Goal: Task Accomplishment & Management: Complete application form

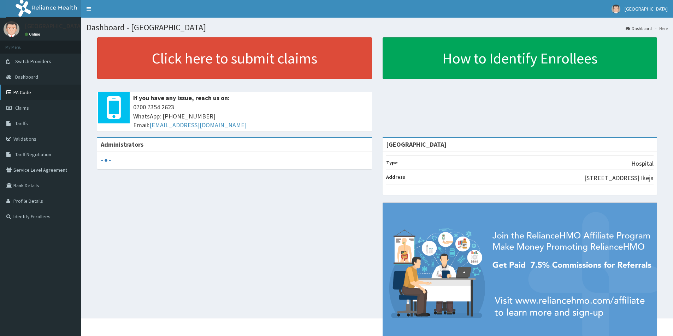
click at [33, 91] on link "PA Code" at bounding box center [40, 93] width 81 height 16
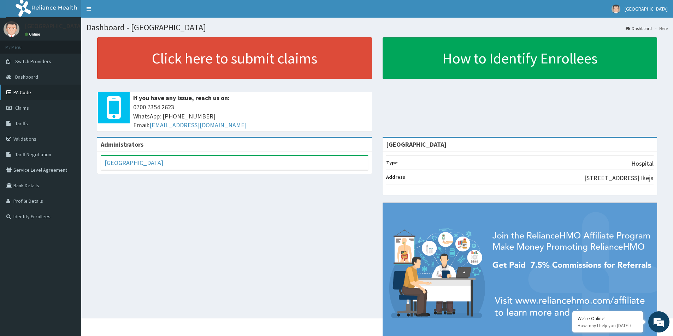
click at [23, 91] on link "PA Code" at bounding box center [40, 93] width 81 height 16
click at [35, 106] on link "Claims" at bounding box center [40, 108] width 81 height 16
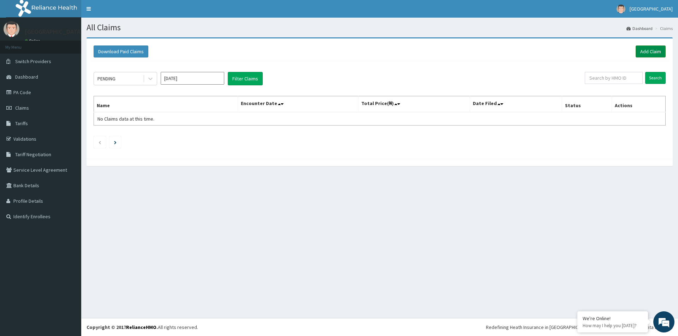
click at [651, 52] on link "Add Claim" at bounding box center [651, 52] width 30 height 12
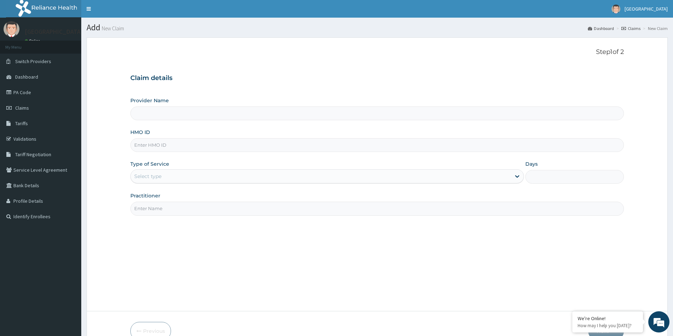
type input "Triumph Medical Centre"
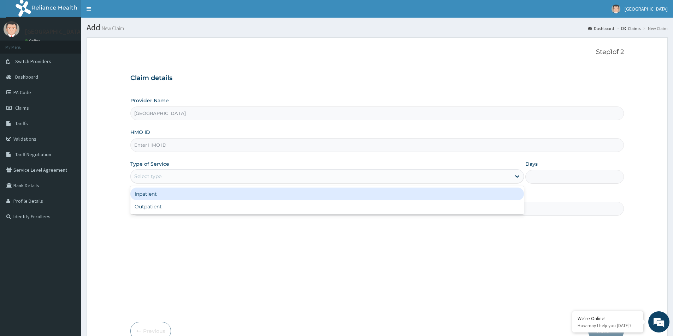
click at [193, 176] on div "Select type" at bounding box center [321, 176] width 380 height 11
click at [180, 196] on div "Inpatient" at bounding box center [326, 194] width 393 height 13
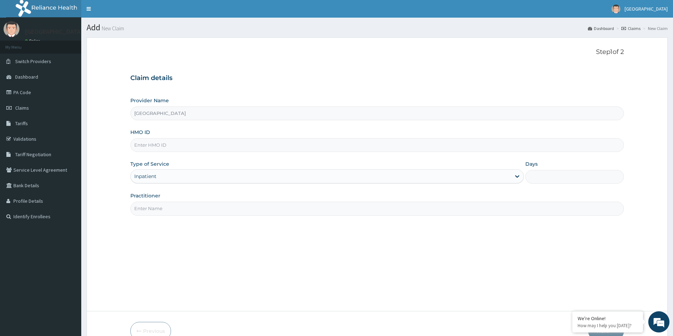
click at [177, 208] on input "Practitioner" at bounding box center [376, 209] width 493 height 14
type input "DR. DEJI MORENIKEJI"
click at [207, 144] on input "HMO ID" at bounding box center [376, 145] width 493 height 14
type input "N"
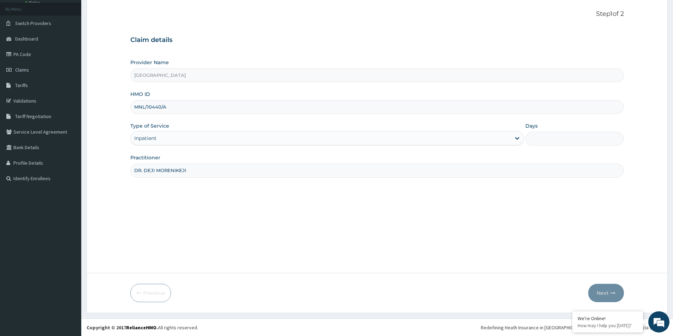
scroll to position [38, 0]
type input "MNL/10440/A"
click at [537, 142] on input "Days" at bounding box center [574, 139] width 99 height 14
type input "5"
click at [604, 292] on button "Next" at bounding box center [606, 293] width 36 height 18
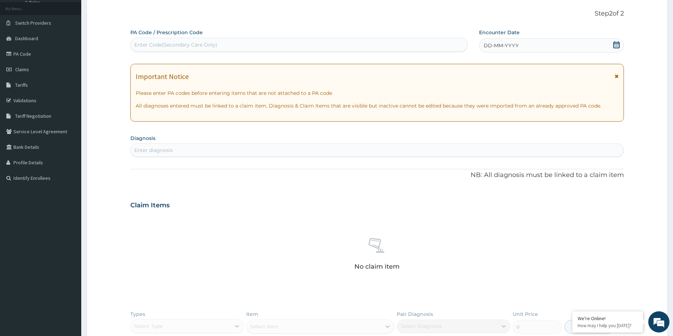
click at [303, 45] on div "Enter Code(Secondary Care Only)" at bounding box center [299, 44] width 336 height 11
paste input "PA/E6F3D2"
type input "PA/E6F3D2"
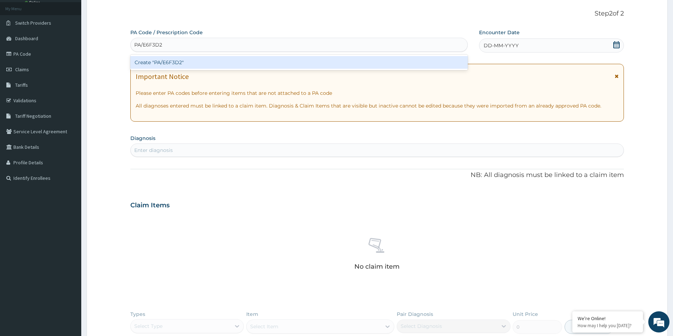
click at [215, 62] on div "Create "PA/E6F3D2"" at bounding box center [298, 62] width 337 height 13
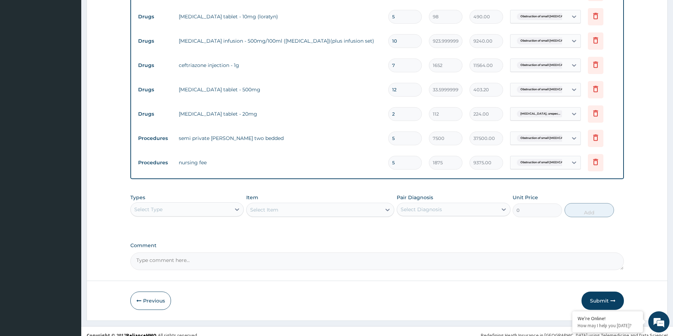
scroll to position [473, 0]
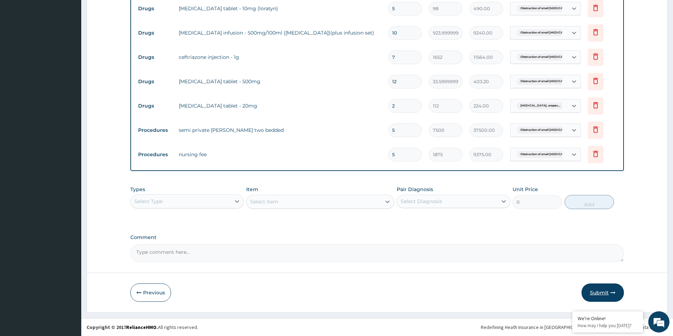
click at [601, 291] on button "Submit" at bounding box center [602, 293] width 42 height 18
